Goal: Task Accomplishment & Management: Manage account settings

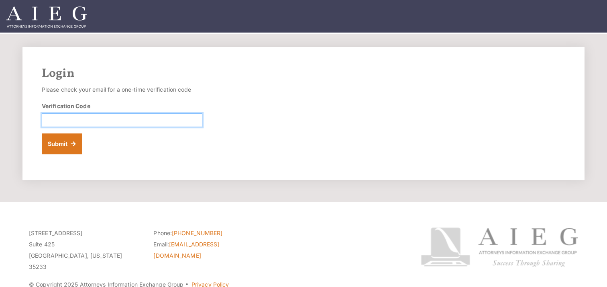
paste input "861289"
type input "861289"
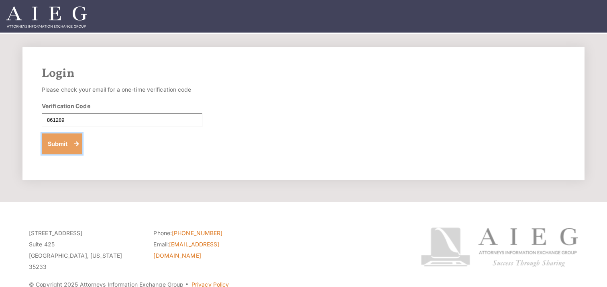
click at [61, 145] on button "Submit" at bounding box center [62, 143] width 41 height 21
click at [65, 146] on button "Submit" at bounding box center [62, 143] width 41 height 21
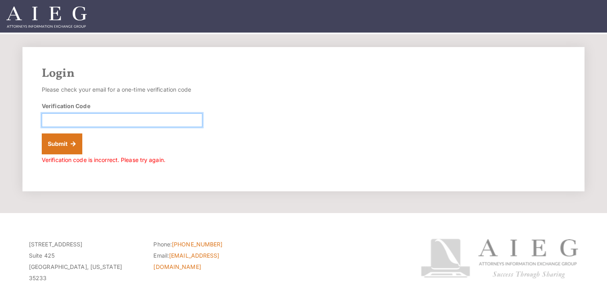
click at [96, 125] on input "Verification Code" at bounding box center [122, 120] width 161 height 14
click at [69, 118] on input "Verification Code" at bounding box center [122, 120] width 161 height 14
type input "818168"
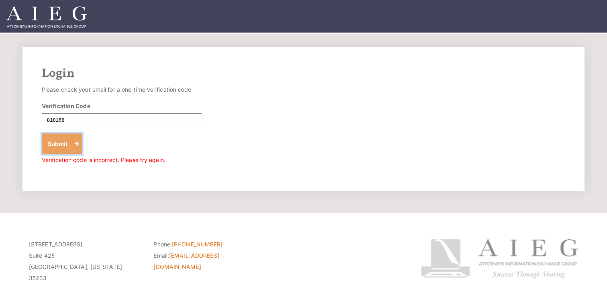
click at [62, 147] on button "Submit" at bounding box center [62, 143] width 41 height 21
